Goal: Task Accomplishment & Management: Complete application form

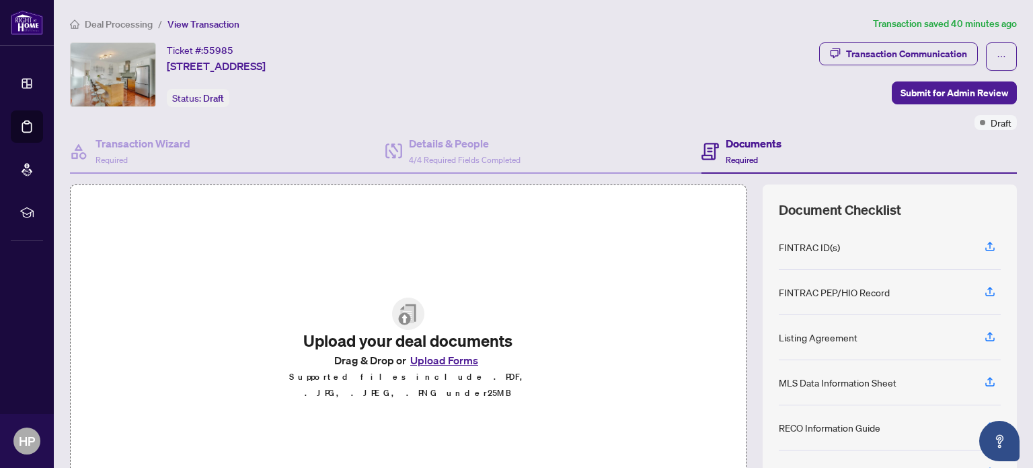
click at [422, 368] on button "Upload Forms" at bounding box center [444, 359] width 76 height 17
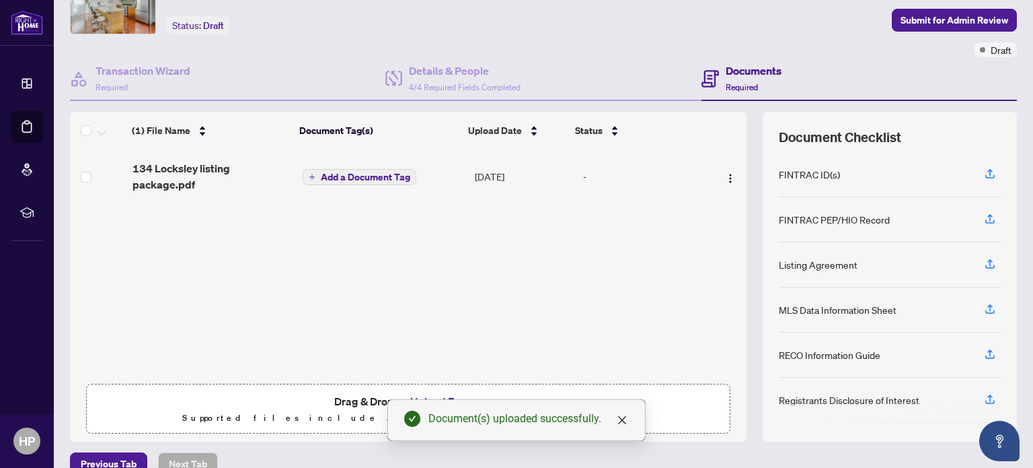
scroll to position [77, 0]
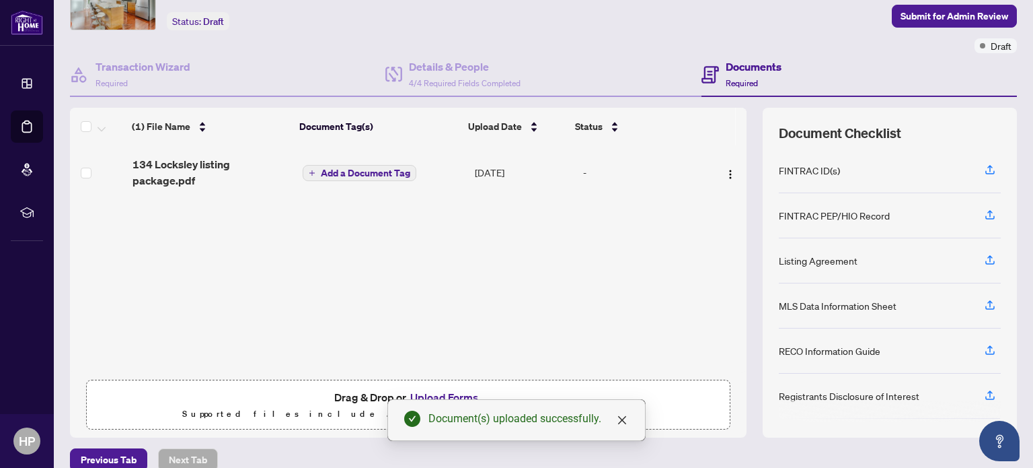
click at [381, 168] on span "Add a Document Tag" at bounding box center [365, 172] width 89 height 9
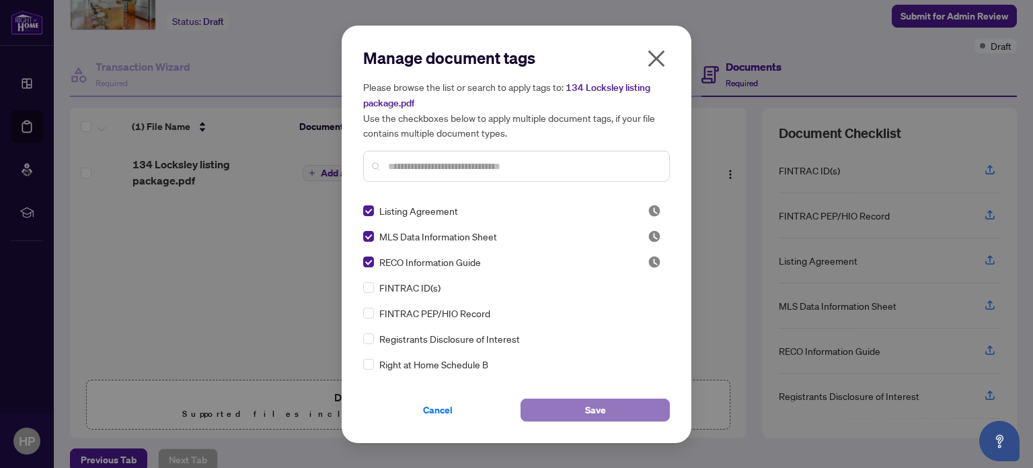
click at [566, 409] on button "Save" at bounding box center [595, 409] width 149 height 23
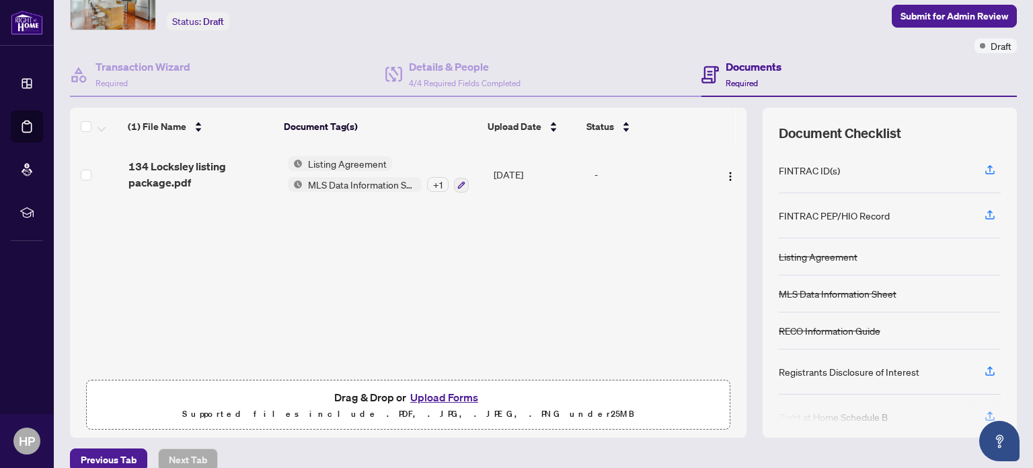
click at [422, 394] on button "Upload Forms" at bounding box center [444, 396] width 76 height 17
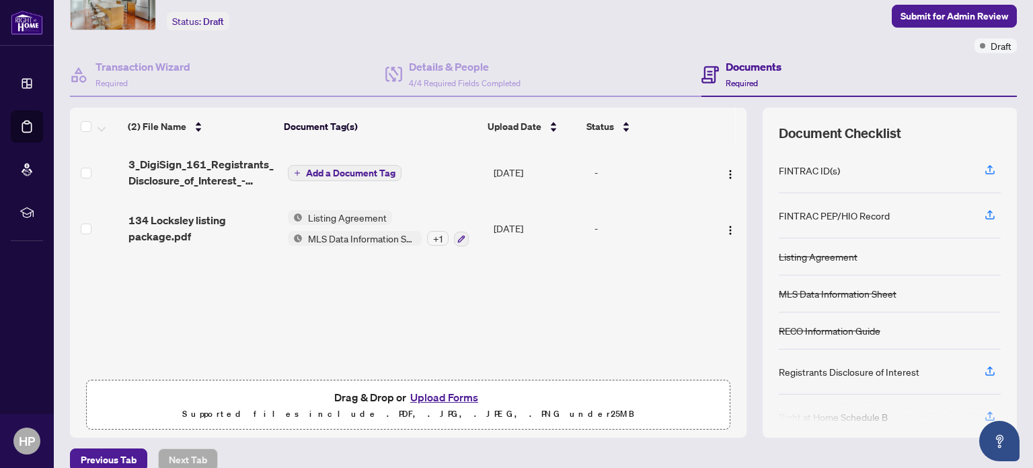
click at [444, 395] on button "Upload Forms" at bounding box center [444, 396] width 76 height 17
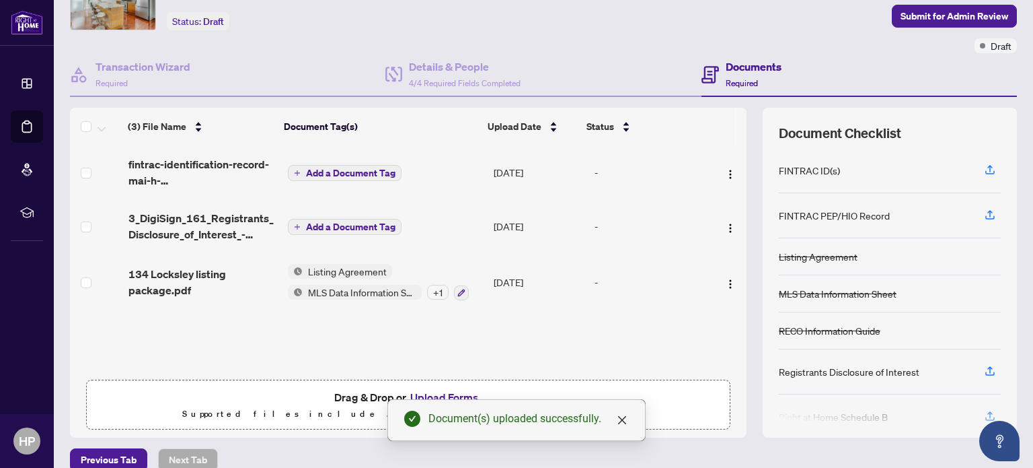
click at [376, 222] on span "Add a Document Tag" at bounding box center [350, 226] width 89 height 9
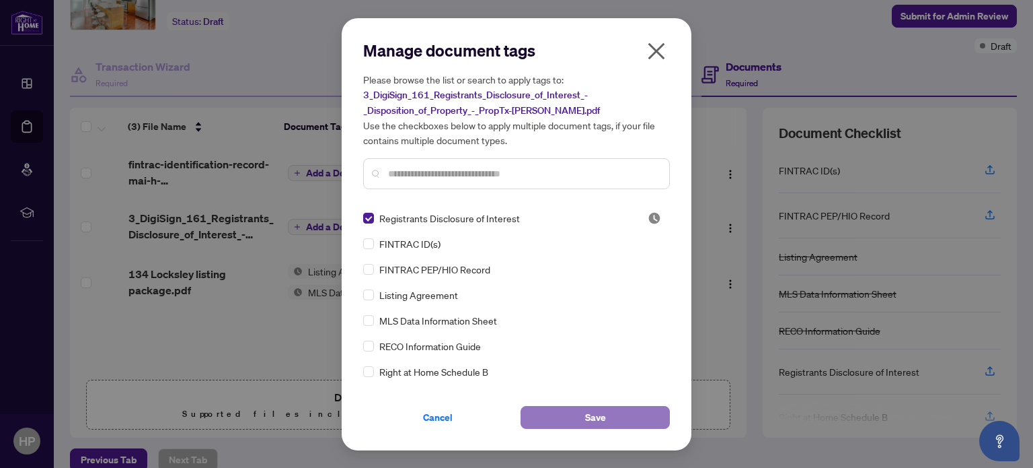
click at [557, 414] on button "Save" at bounding box center [595, 417] width 149 height 23
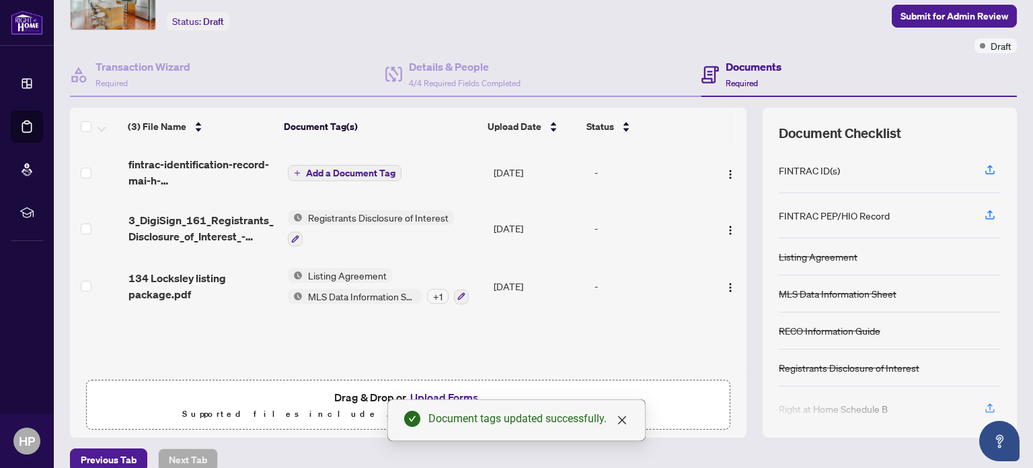
click at [306, 168] on span "Add a Document Tag" at bounding box center [350, 172] width 89 height 9
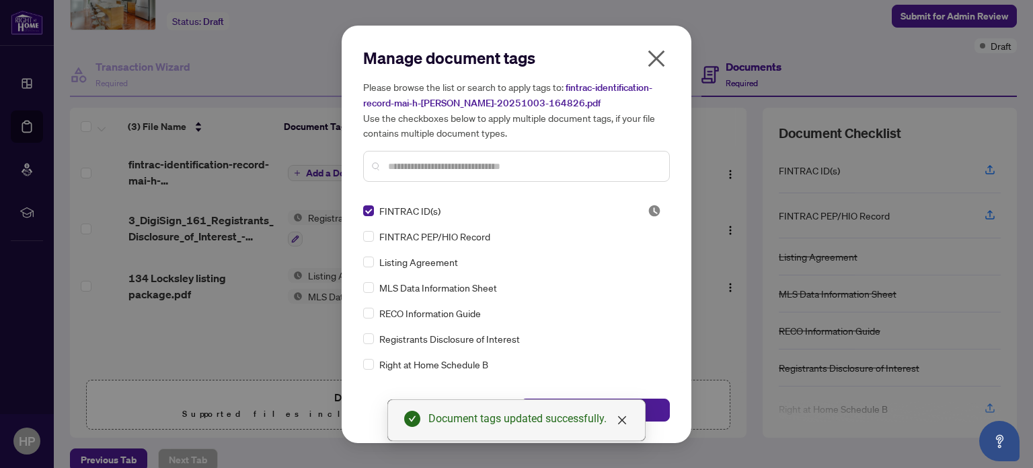
click at [675, 263] on div "Manage document tags Please browse the list or search to apply tags to: fintrac…" at bounding box center [517, 234] width 350 height 417
click at [624, 416] on icon "close" at bounding box center [622, 419] width 11 height 11
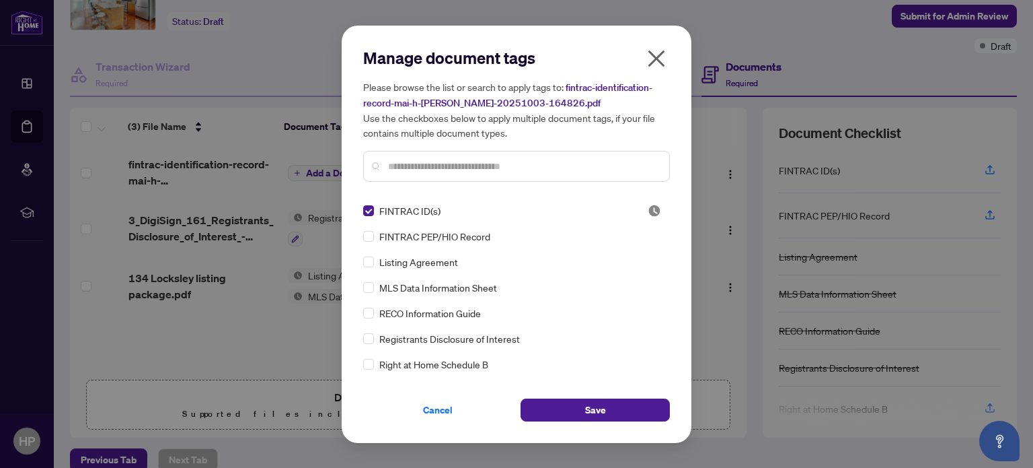
click at [624, 416] on button "Save" at bounding box center [595, 409] width 149 height 23
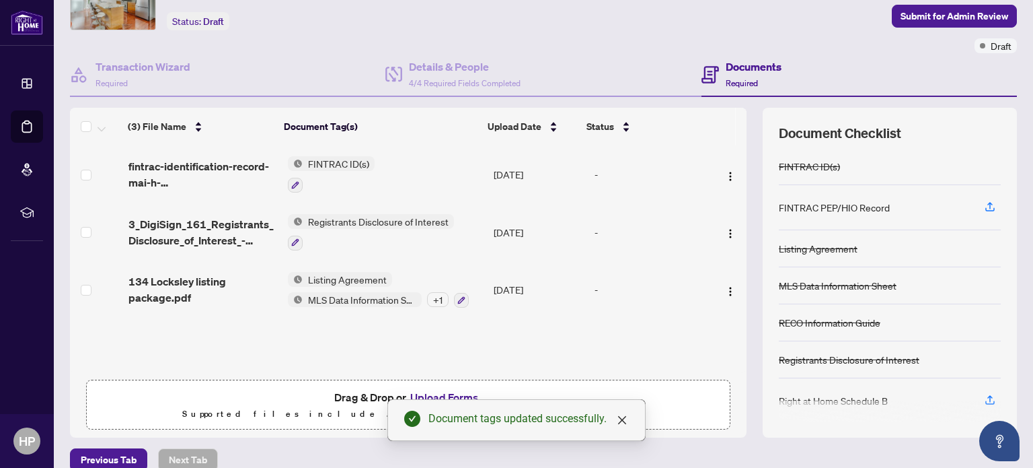
click at [422, 390] on button "Upload Forms" at bounding box center [444, 396] width 76 height 17
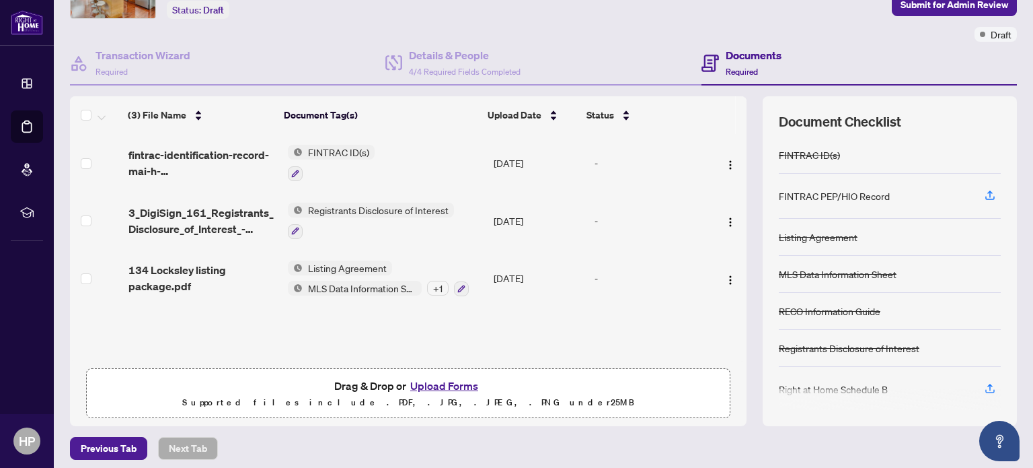
scroll to position [94, 0]
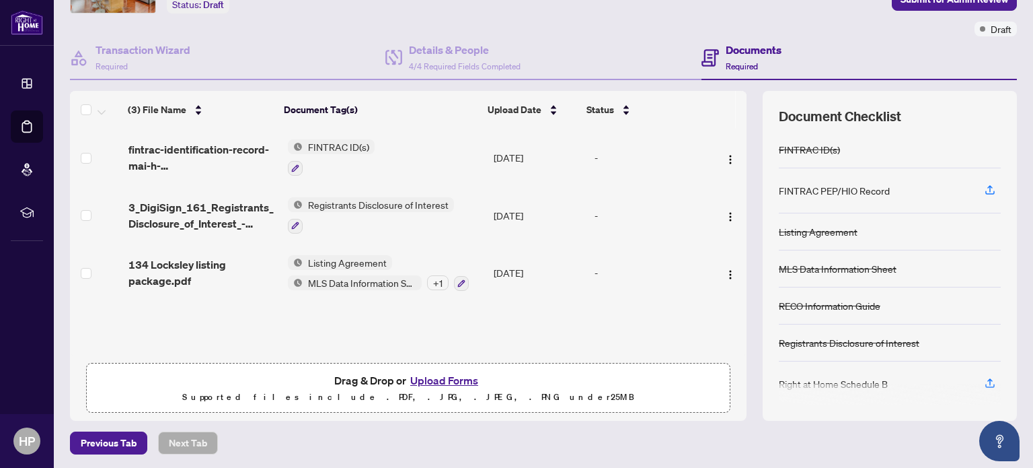
click at [441, 374] on button "Upload Forms" at bounding box center [444, 379] width 76 height 17
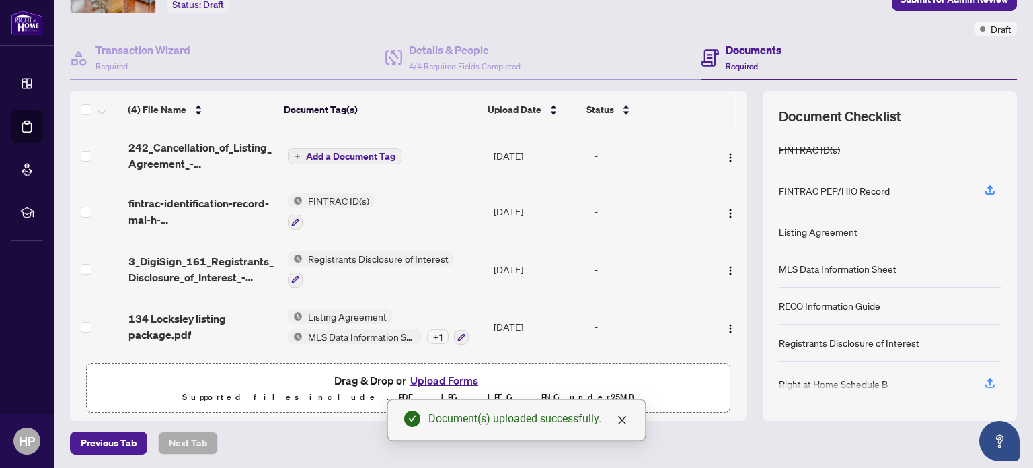
click at [374, 155] on span "Add a Document Tag" at bounding box center [350, 155] width 89 height 9
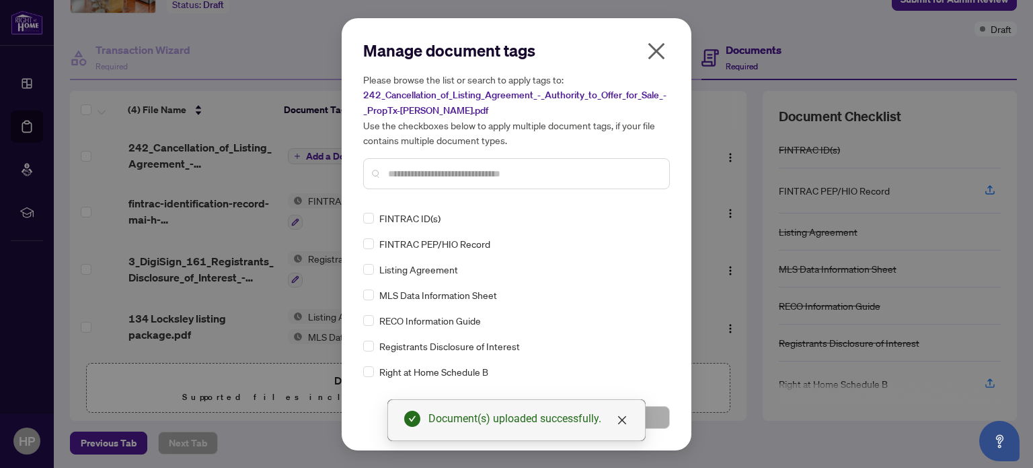
click at [457, 170] on input "text" at bounding box center [523, 173] width 270 height 15
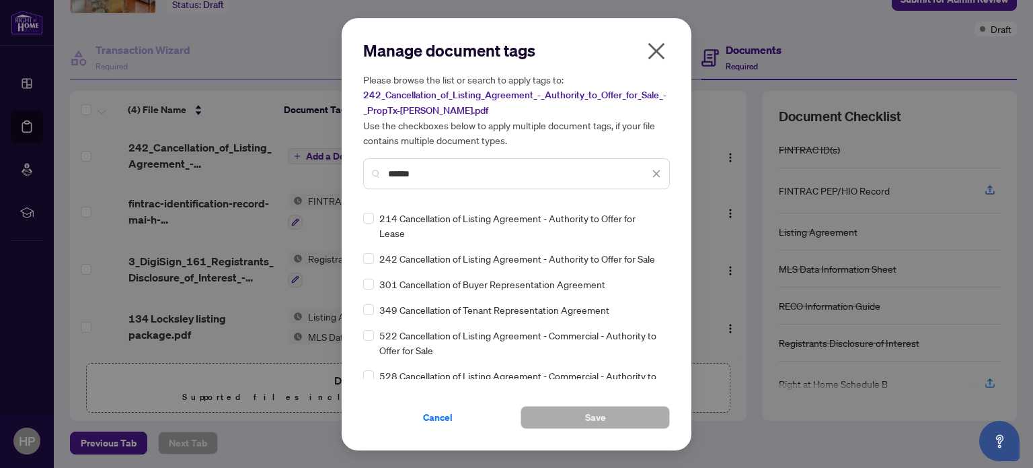
type input "******"
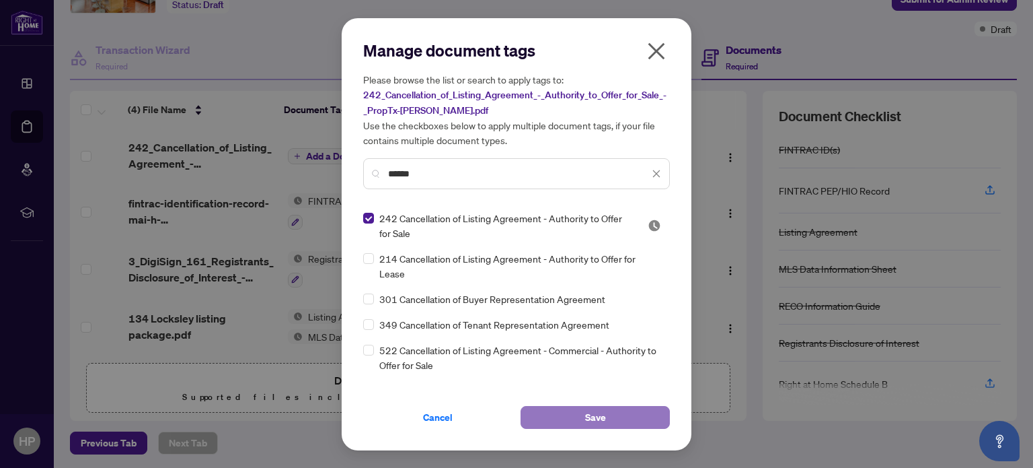
click at [610, 413] on button "Save" at bounding box center [595, 417] width 149 height 23
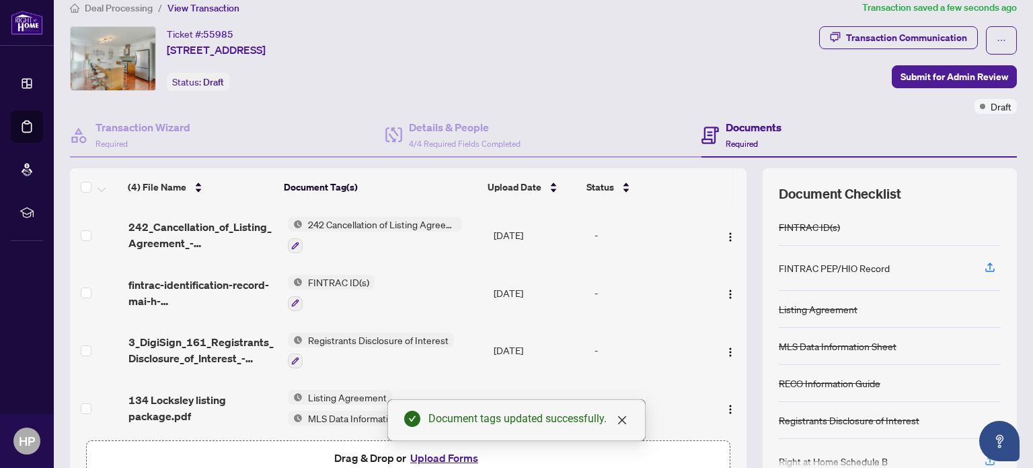
scroll to position [0, 0]
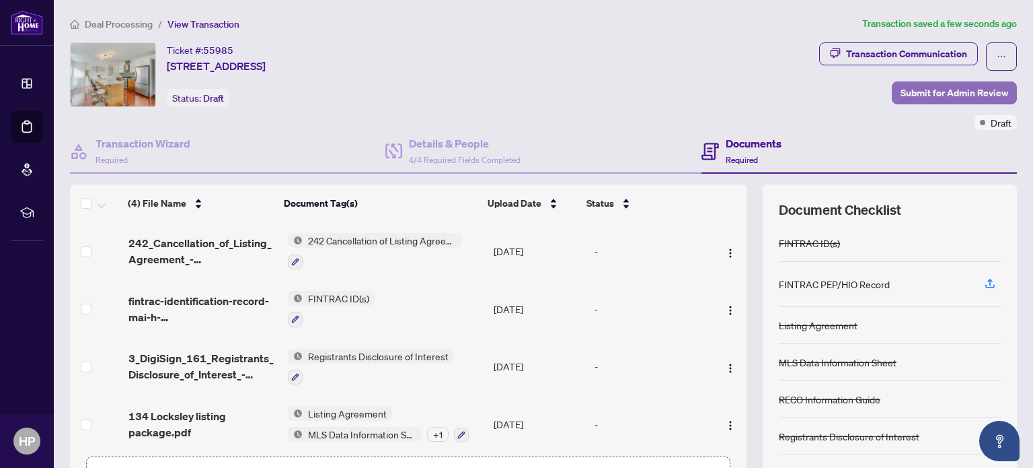
click at [930, 89] on span "Submit for Admin Review" at bounding box center [955, 93] width 108 height 22
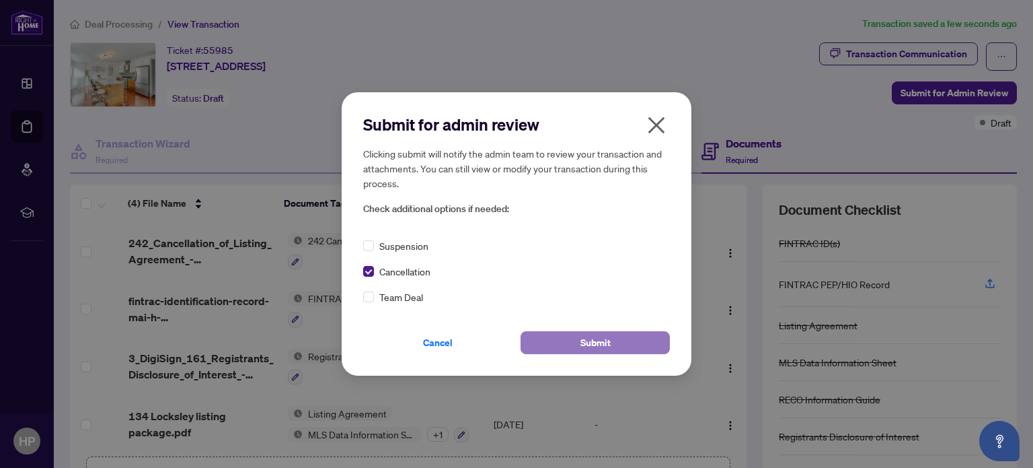
click at [589, 343] on span "Submit" at bounding box center [596, 343] width 30 height 22
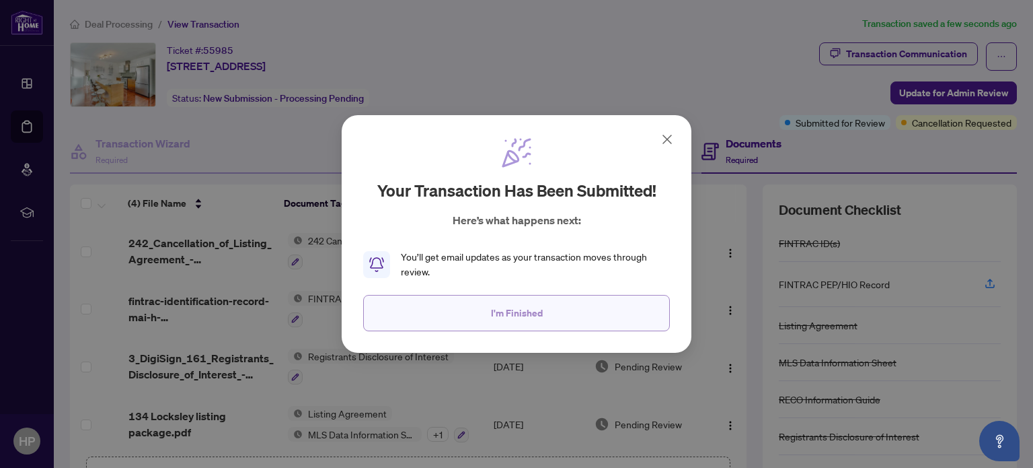
click at [544, 309] on button "I'm Finished" at bounding box center [516, 313] width 307 height 36
